Goal: Obtain resource: Download file/media

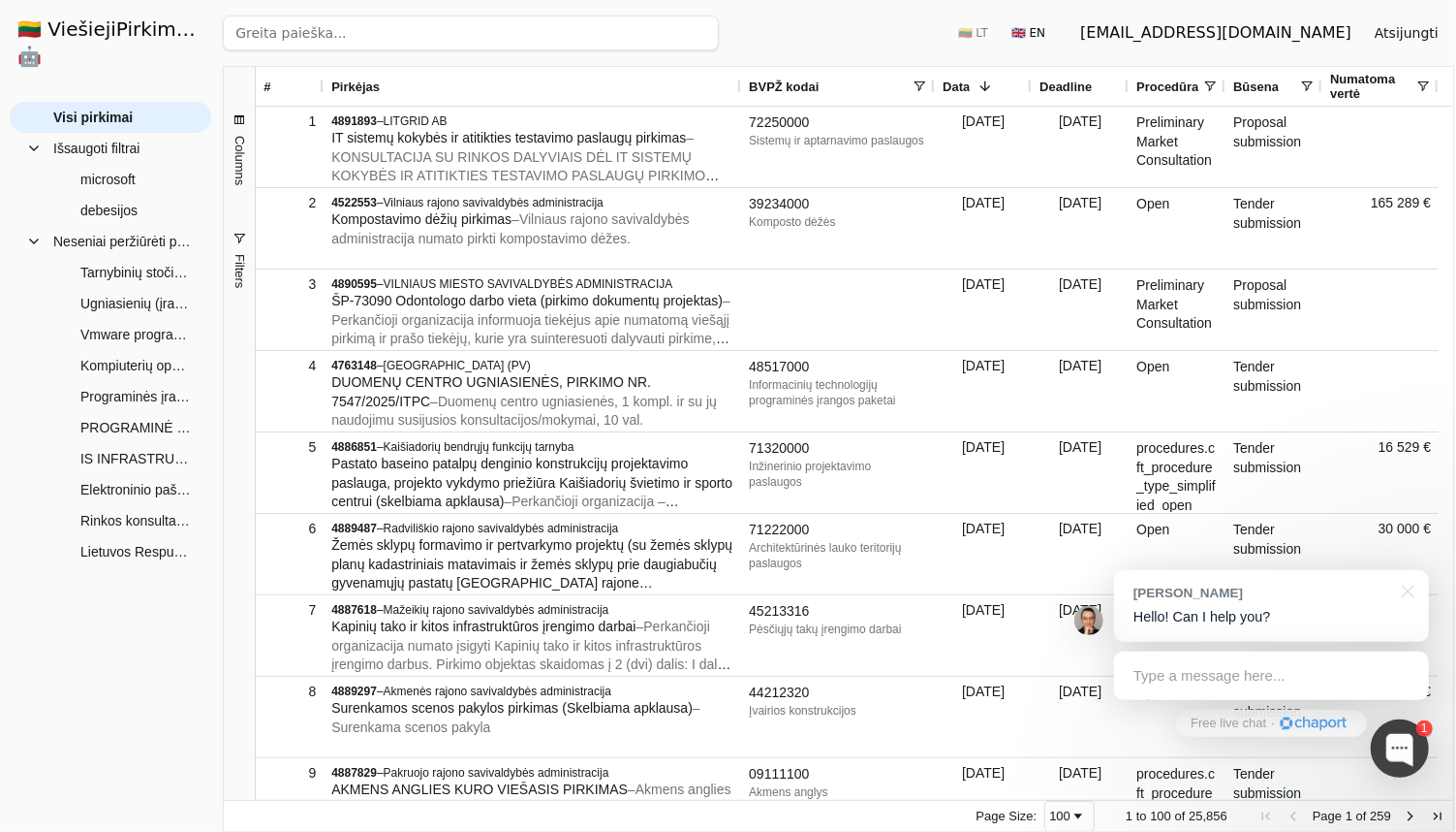
click at [364, 86] on span "Pirkėjas" at bounding box center [355, 86] width 49 height 15
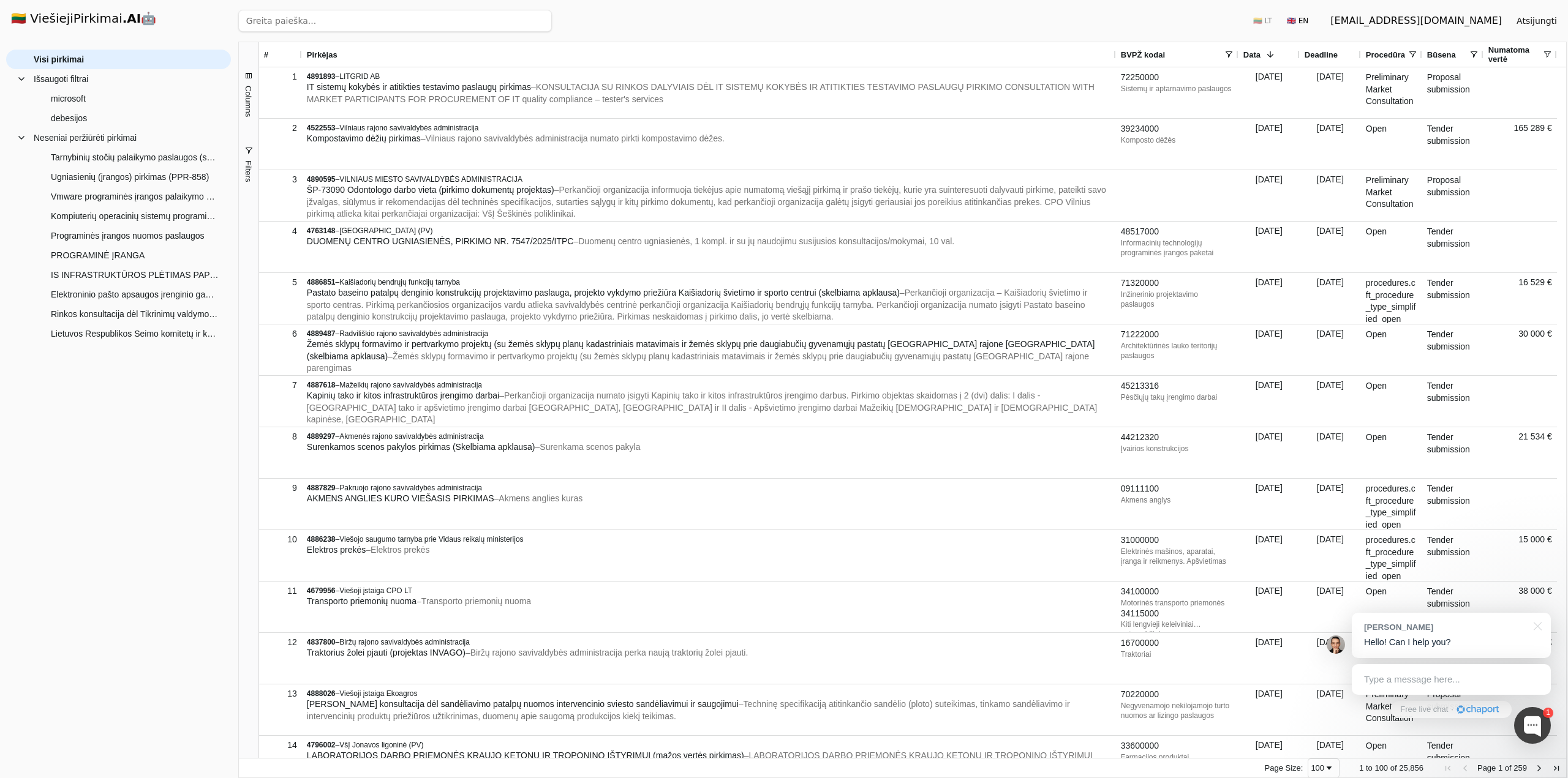
click at [328, 50] on span "Pirkėjas" at bounding box center [322, 54] width 31 height 9
click at [251, 106] on span "Columns" at bounding box center [248, 101] width 9 height 31
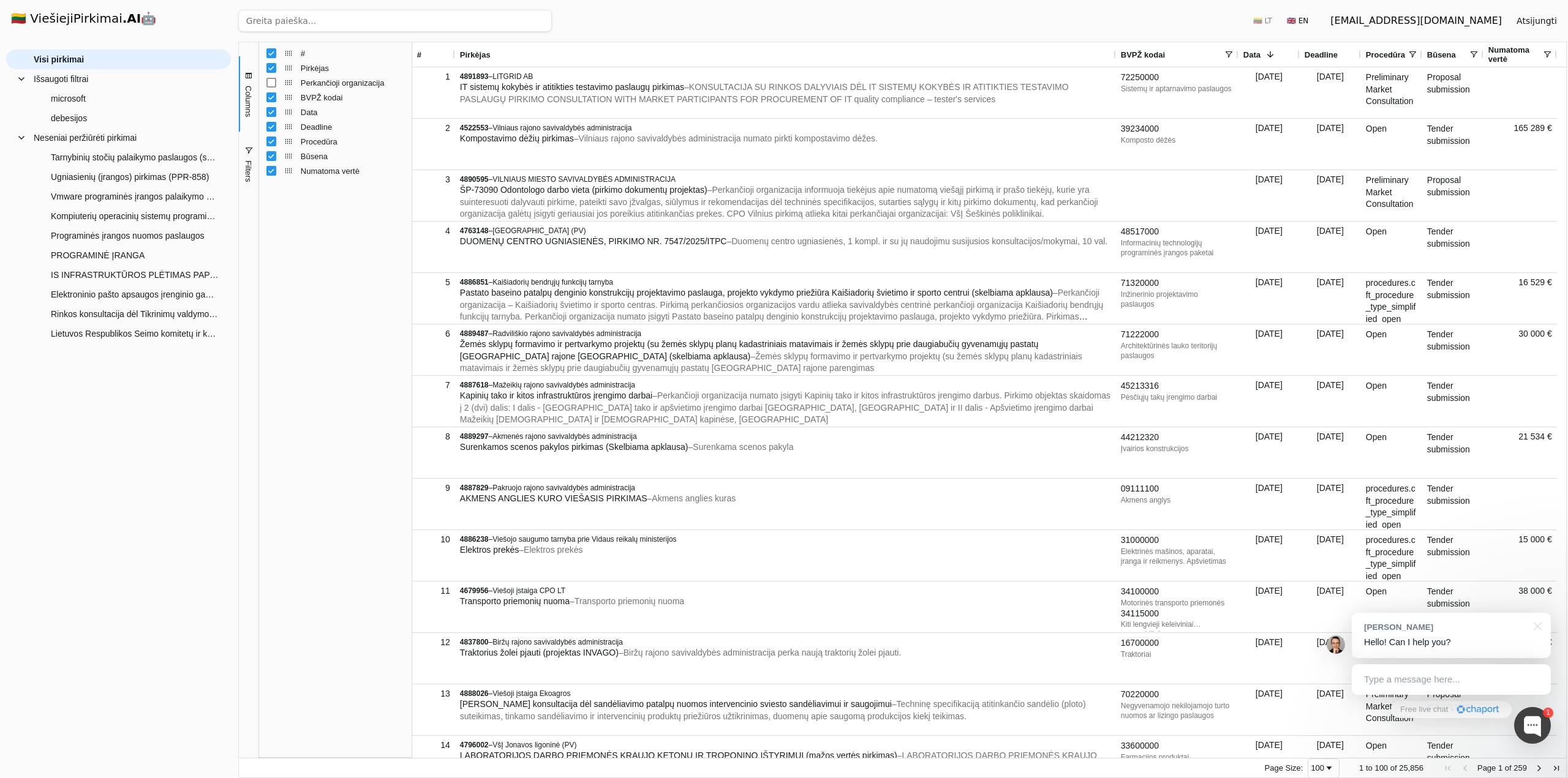
click at [251, 106] on span "Columns" at bounding box center [248, 101] width 9 height 31
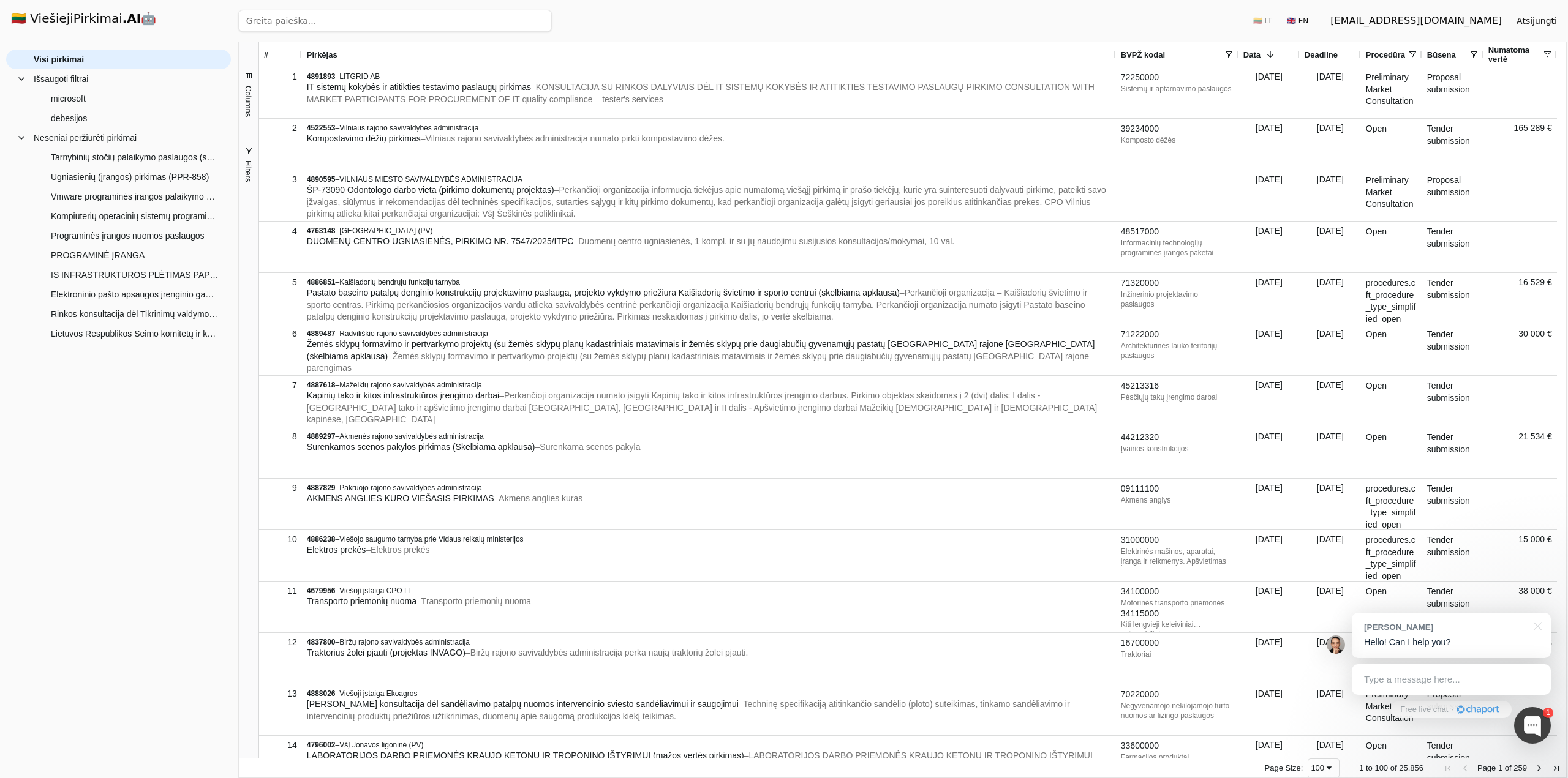
click at [251, 153] on span "button" at bounding box center [249, 151] width 10 height 10
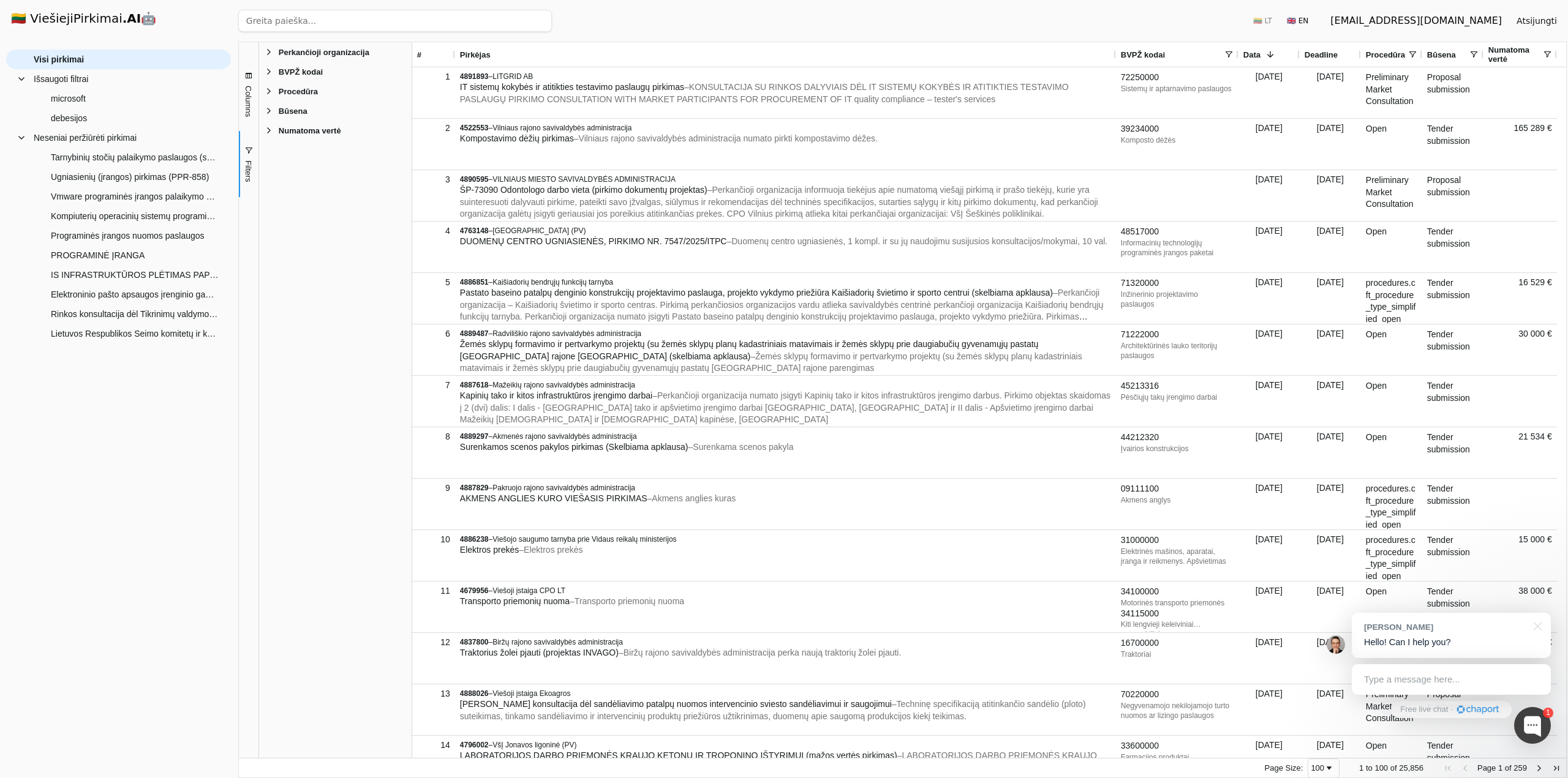
click at [295, 51] on span "Perkančioji organizacija" at bounding box center [324, 52] width 91 height 9
type input "via"
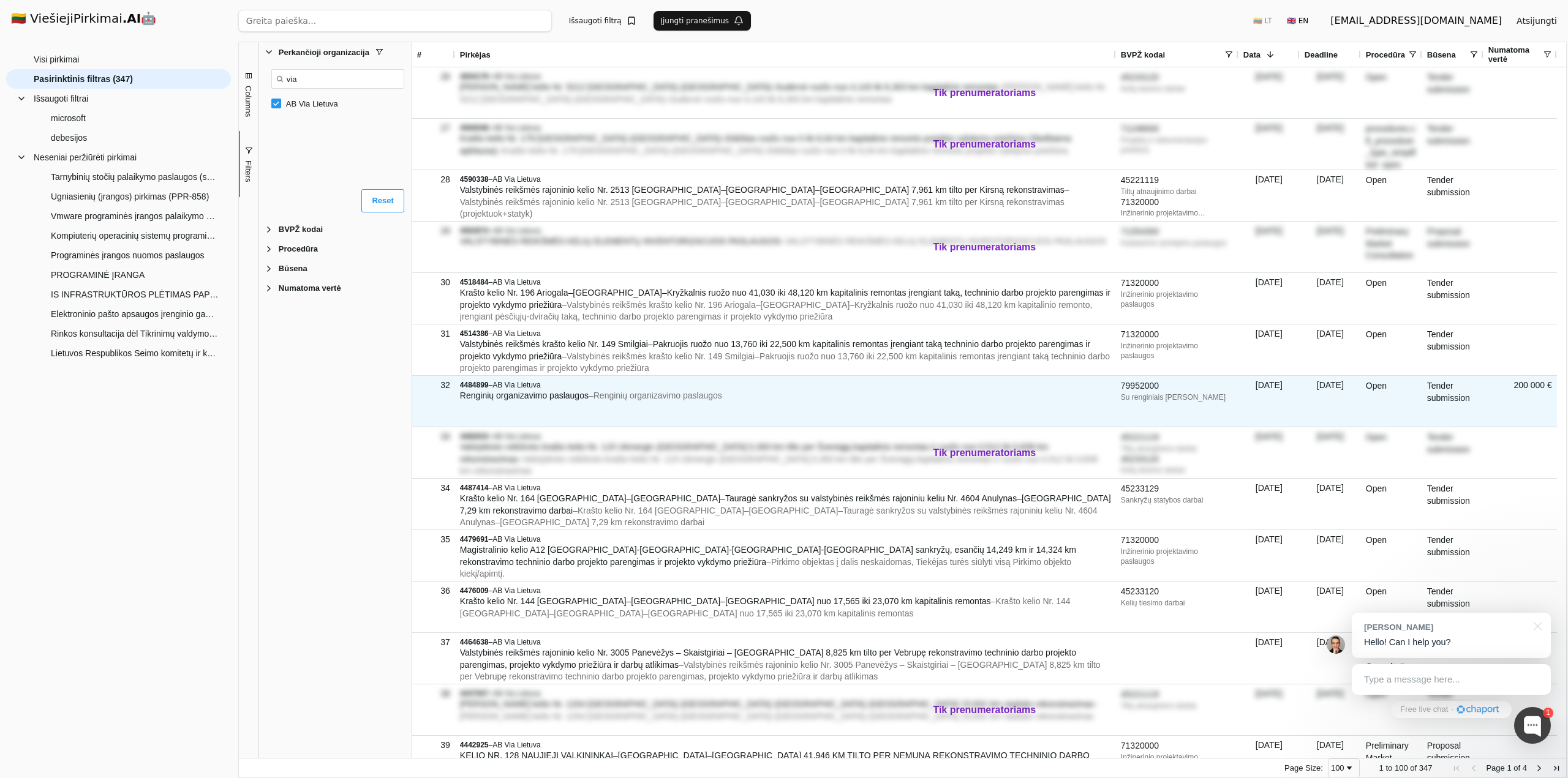
click at [581, 392] on span "Renginių organizavimo paslaugos" at bounding box center [524, 396] width 128 height 10
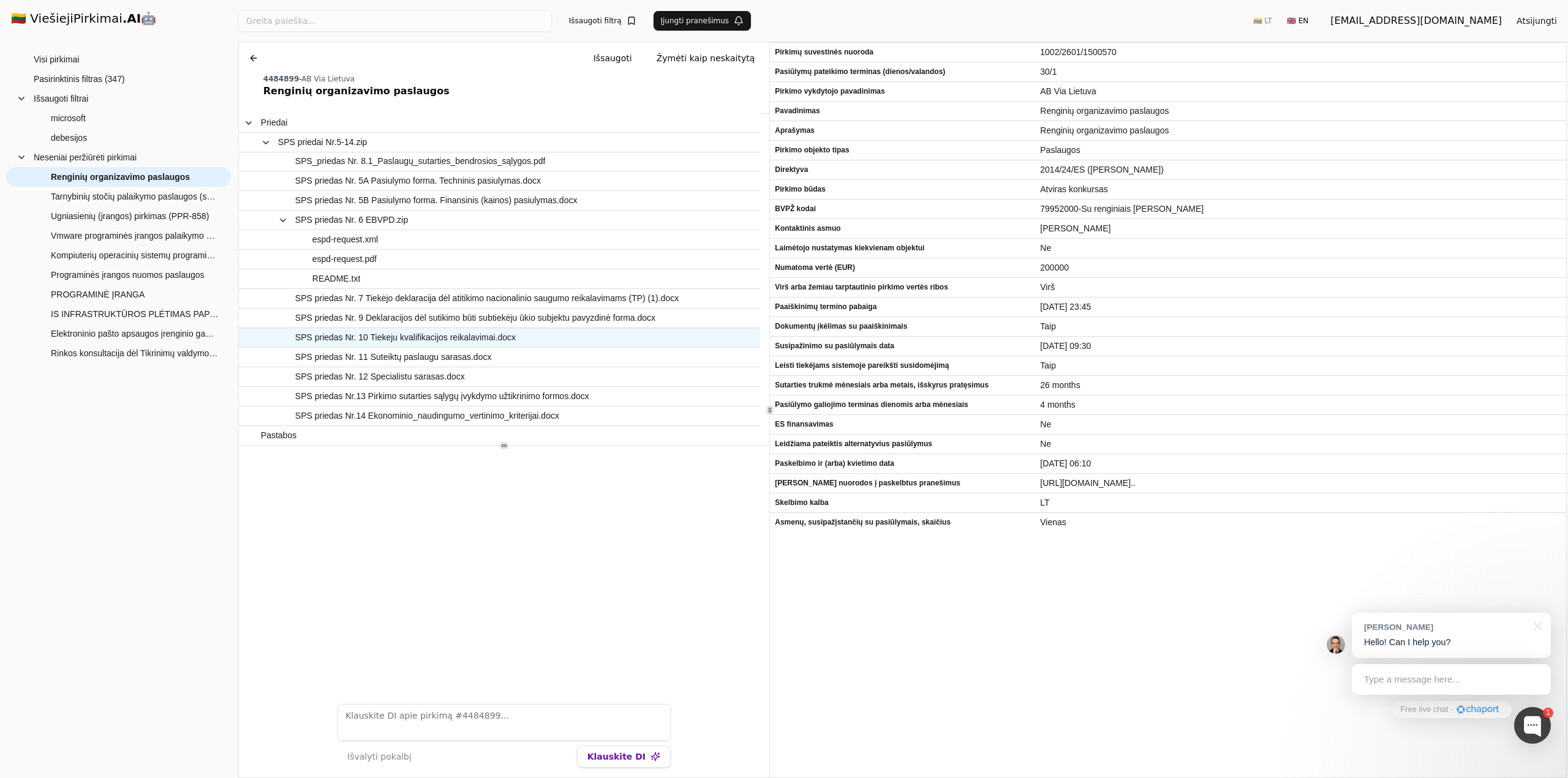
click at [435, 340] on span "SPS priedas Nr. 10 Tiekeju kvalifikacijos reikalavimai.docx" at bounding box center [405, 338] width 221 height 18
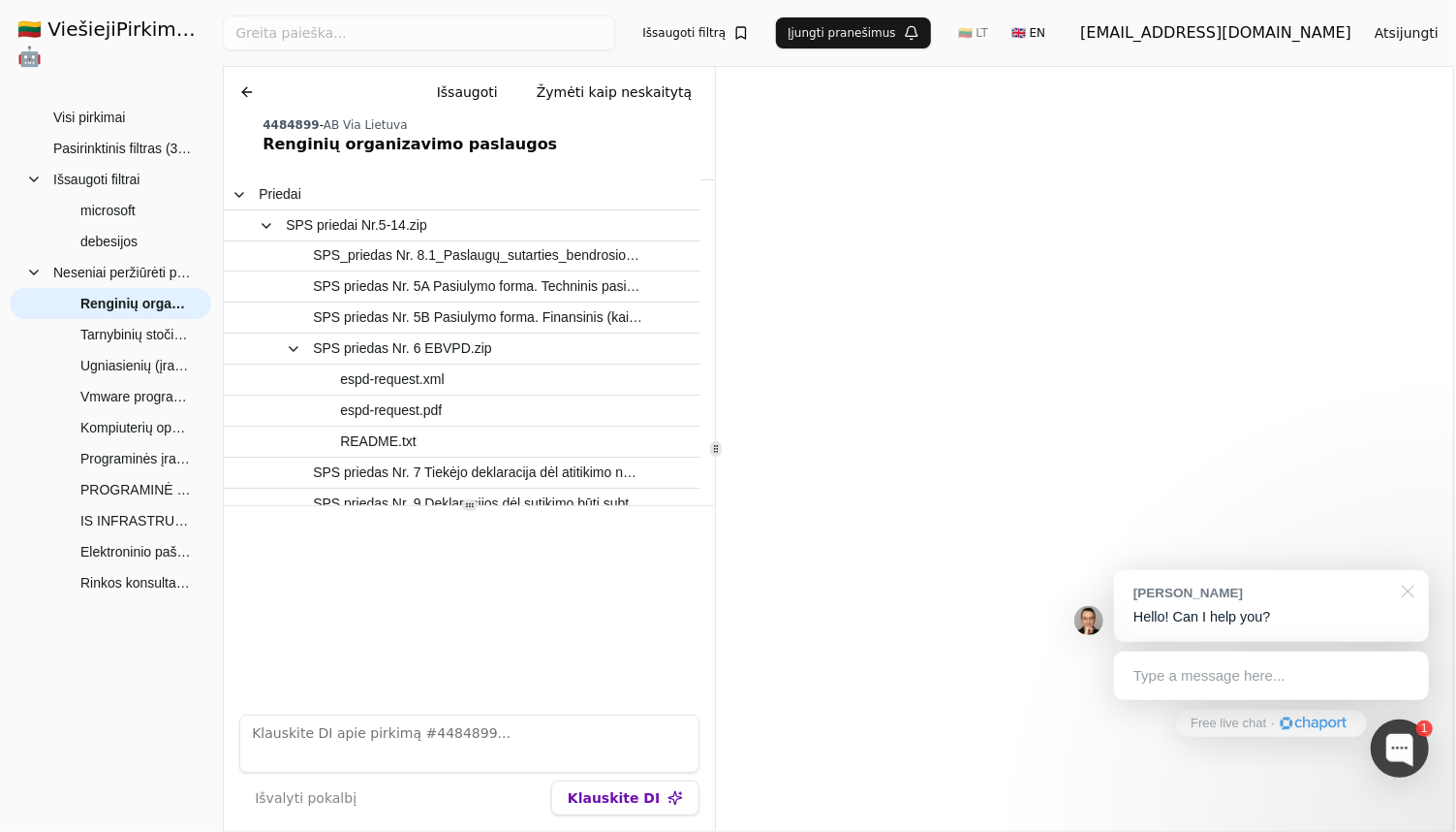
click at [1409, 594] on div at bounding box center [1404, 590] width 49 height 40
